Goal: Navigation & Orientation: Understand site structure

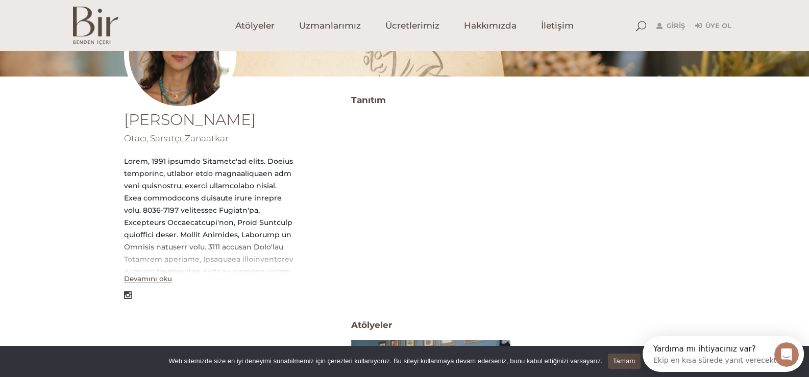
click at [142, 280] on button "Devamını oku" at bounding box center [148, 279] width 48 height 9
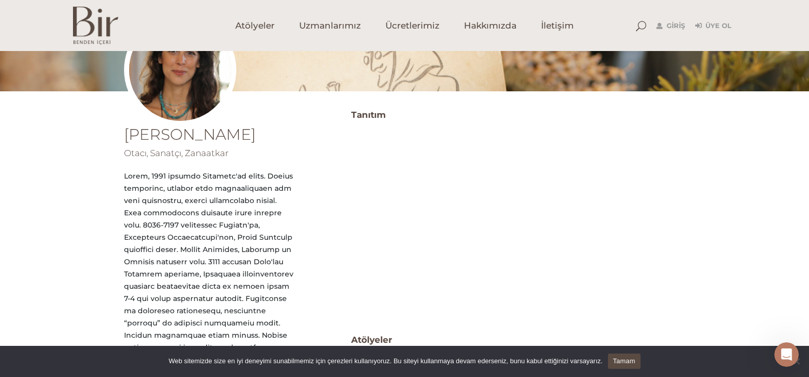
scroll to position [153, 0]
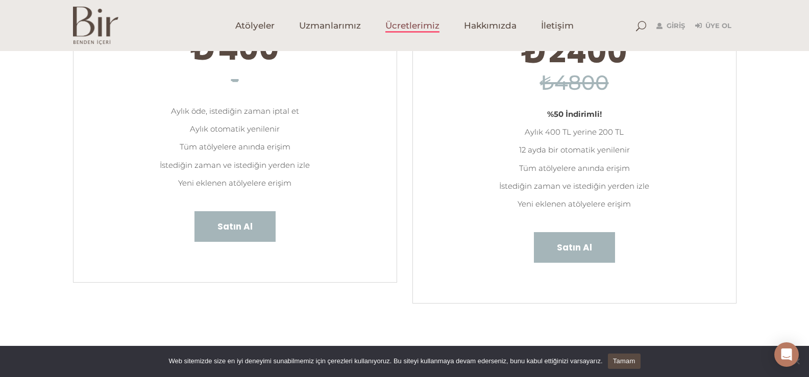
scroll to position [102, 0]
